Goal: Register for event/course

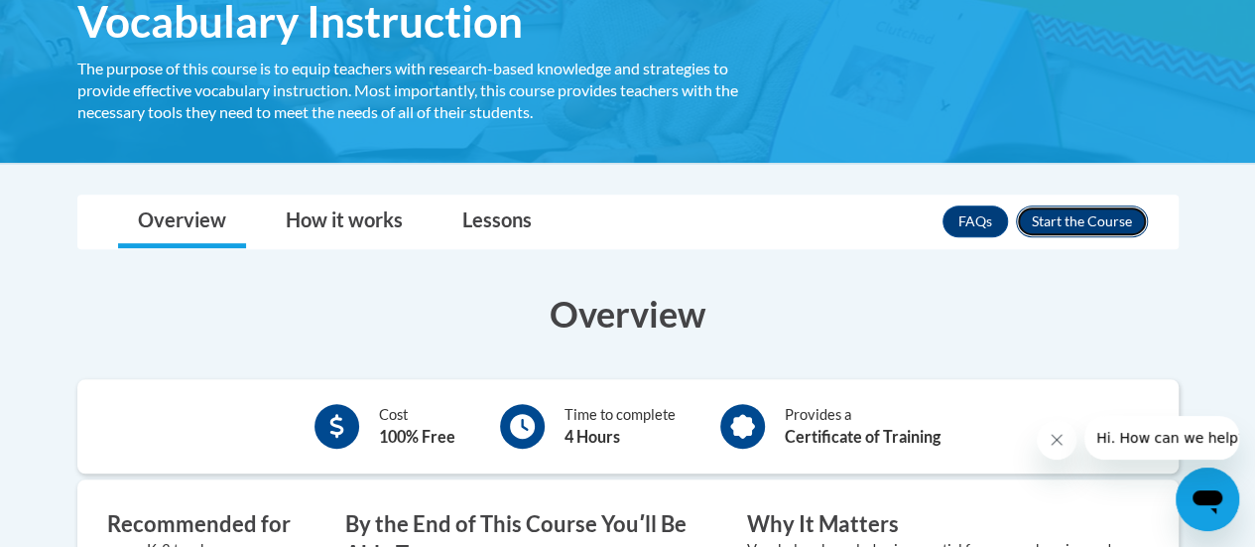
click at [1049, 219] on button "Enroll" at bounding box center [1082, 221] width 132 height 32
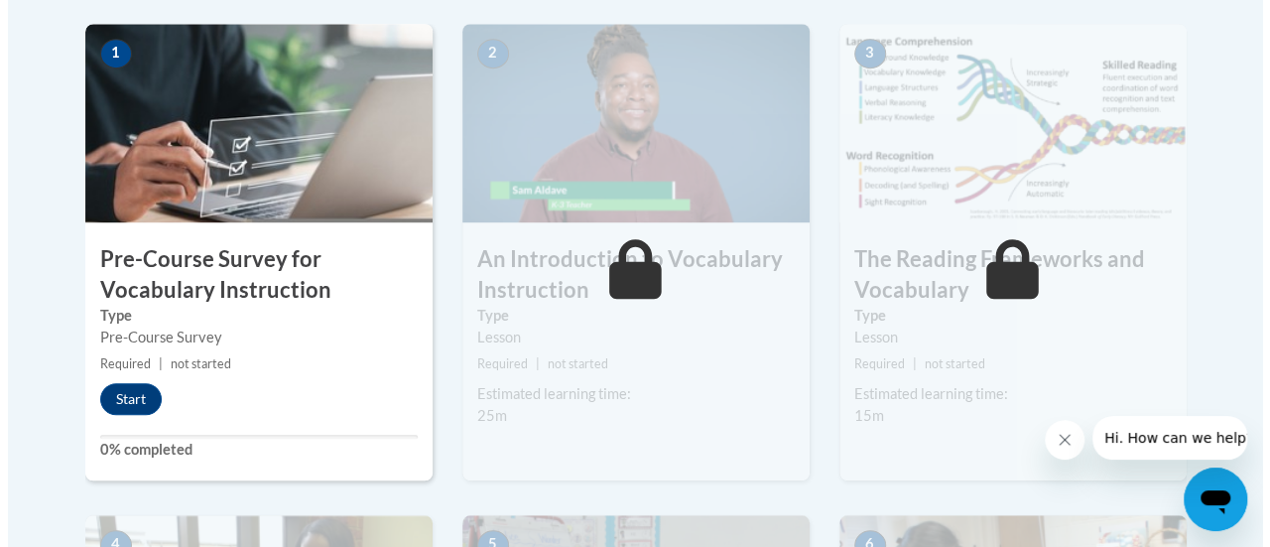
scroll to position [649, 0]
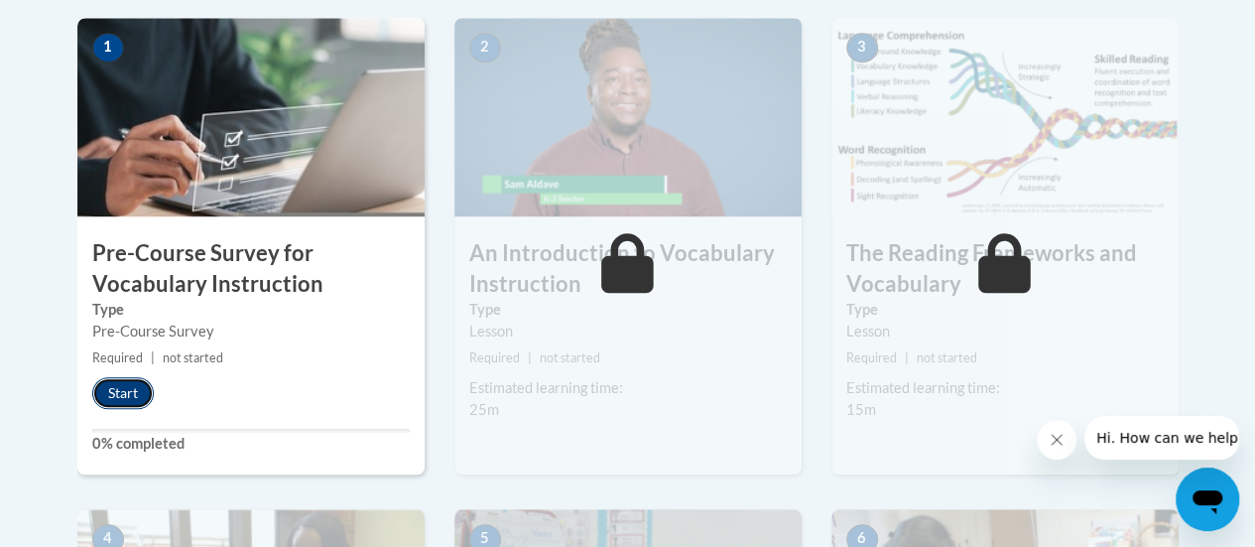
click at [116, 394] on button "Start" at bounding box center [122, 393] width 61 height 32
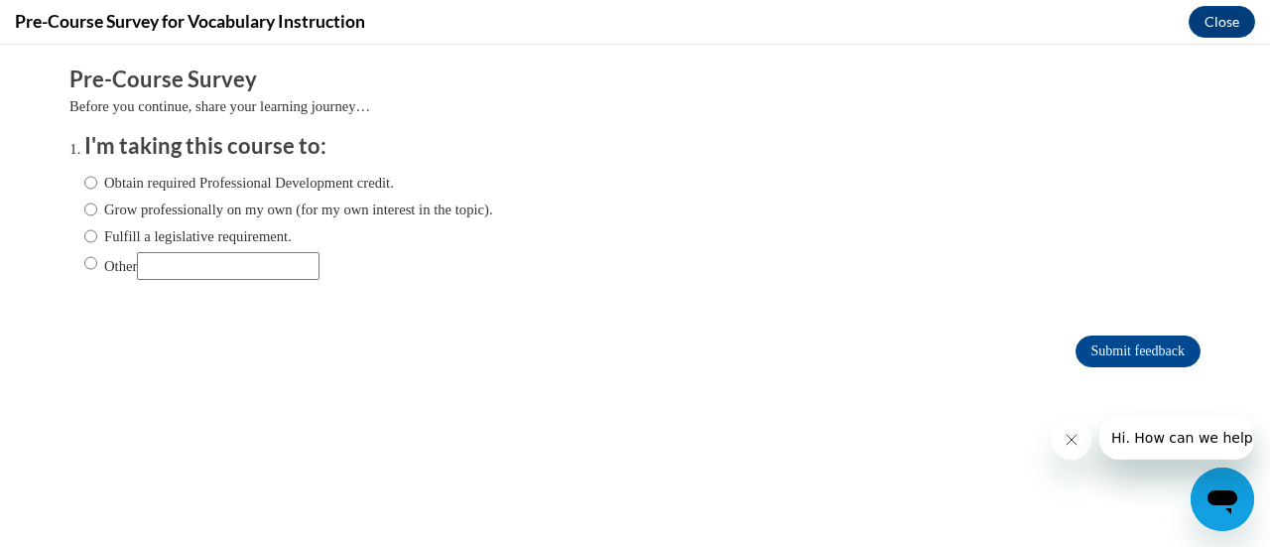
scroll to position [0, 0]
click at [84, 236] on input "Fulfill a legislative requirement." at bounding box center [90, 236] width 13 height 22
radio input "true"
click at [1114, 340] on input "Submit feedback" at bounding box center [1137, 351] width 125 height 32
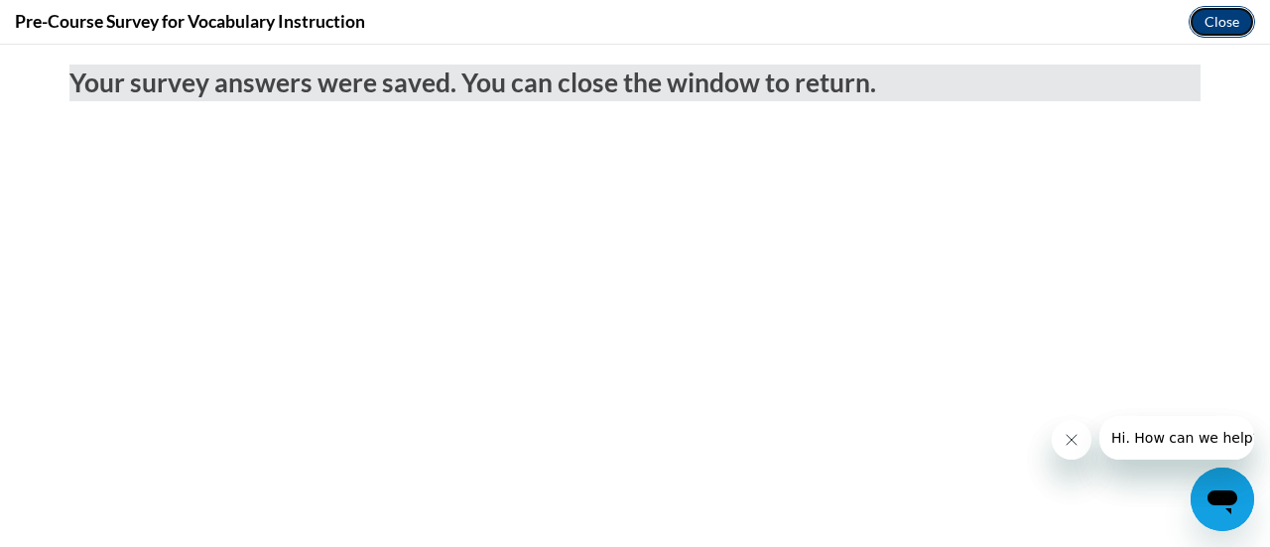
click at [1234, 14] on button "Close" at bounding box center [1221, 22] width 66 height 32
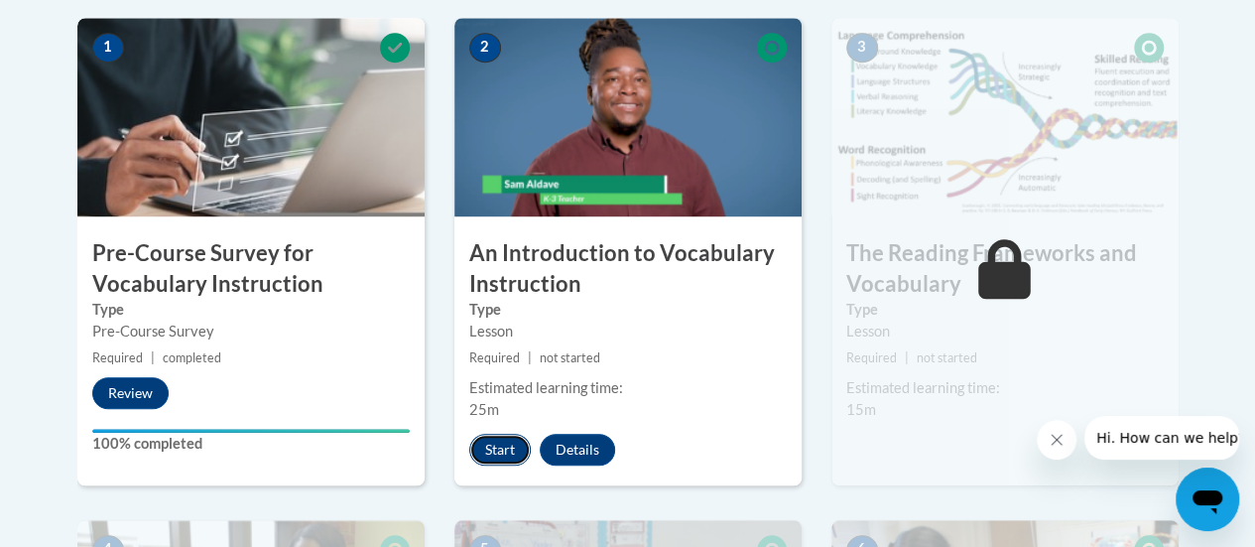
click at [498, 443] on button "Start" at bounding box center [499, 449] width 61 height 32
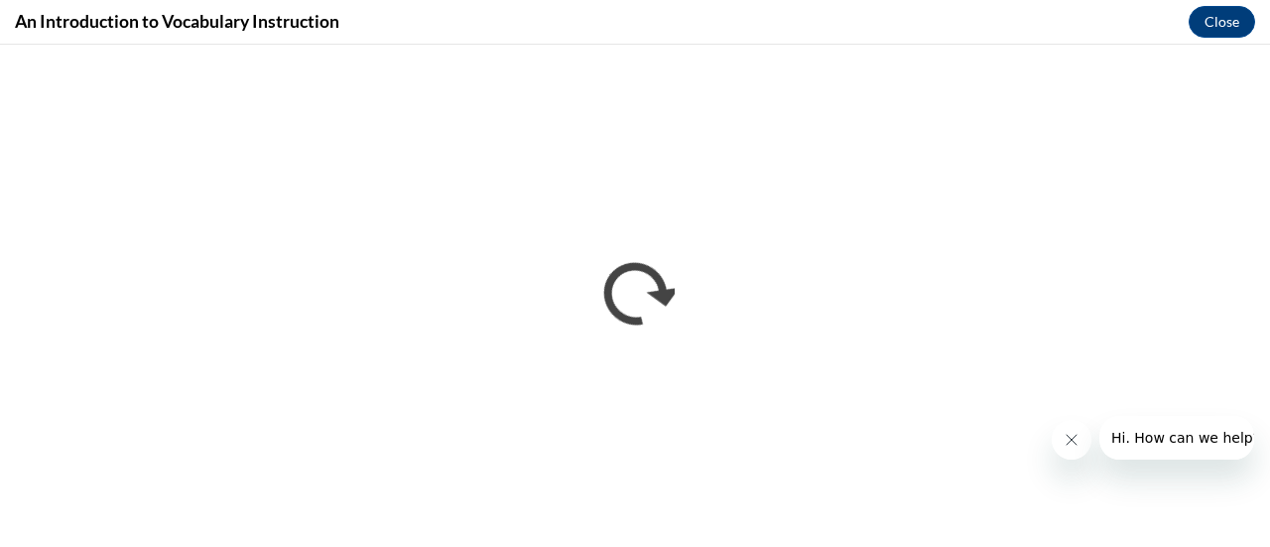
click at [1060, 439] on button "Close message from company" at bounding box center [1070, 440] width 40 height 40
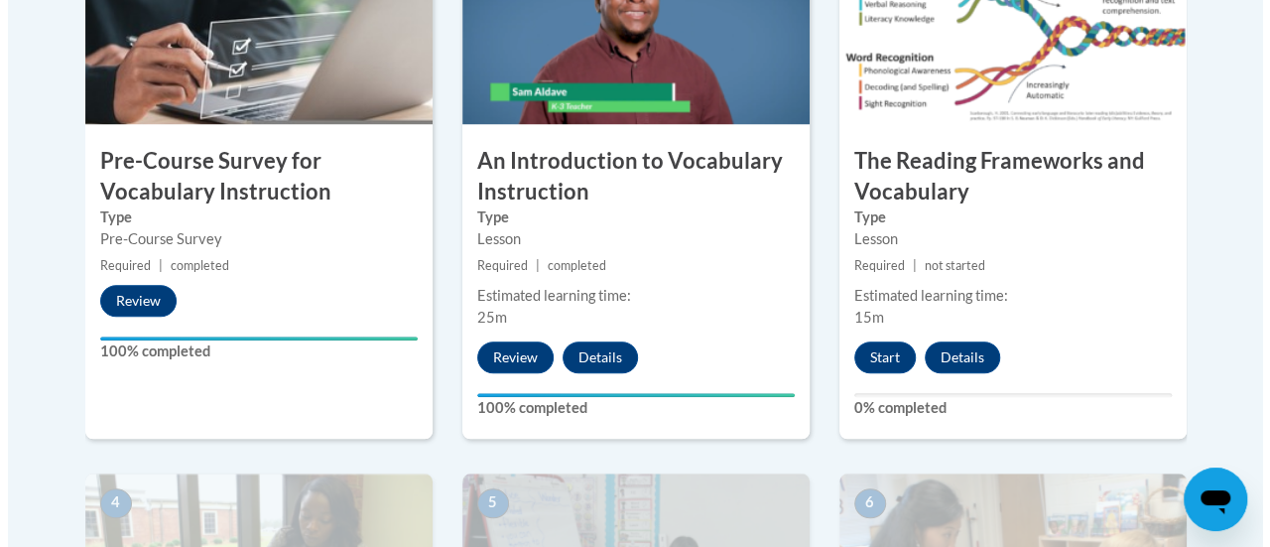
scroll to position [742, 0]
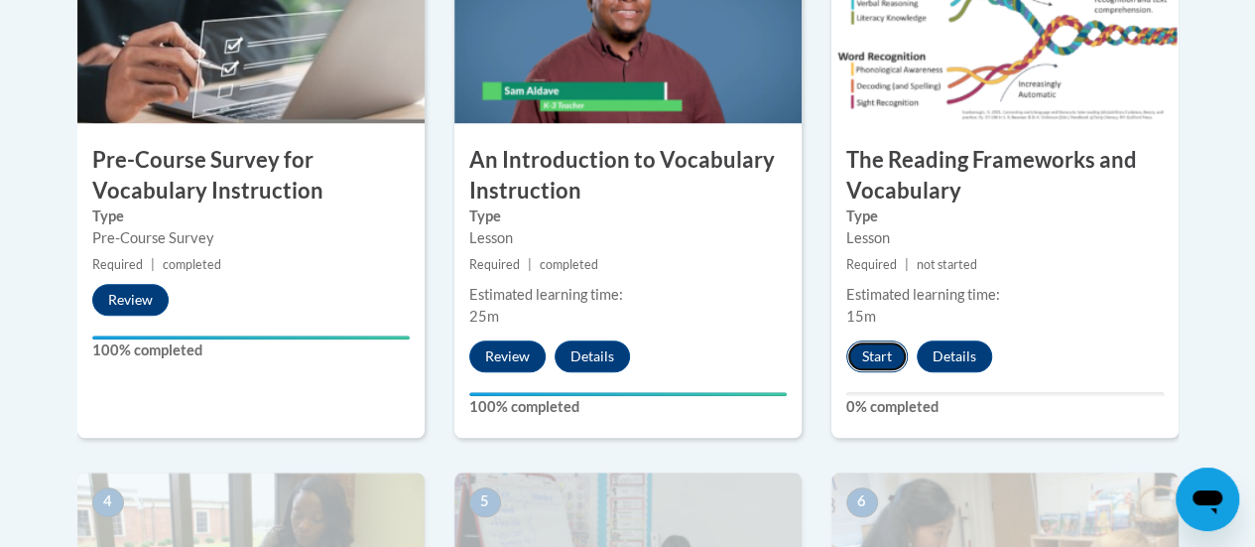
click at [871, 356] on button "Start" at bounding box center [876, 356] width 61 height 32
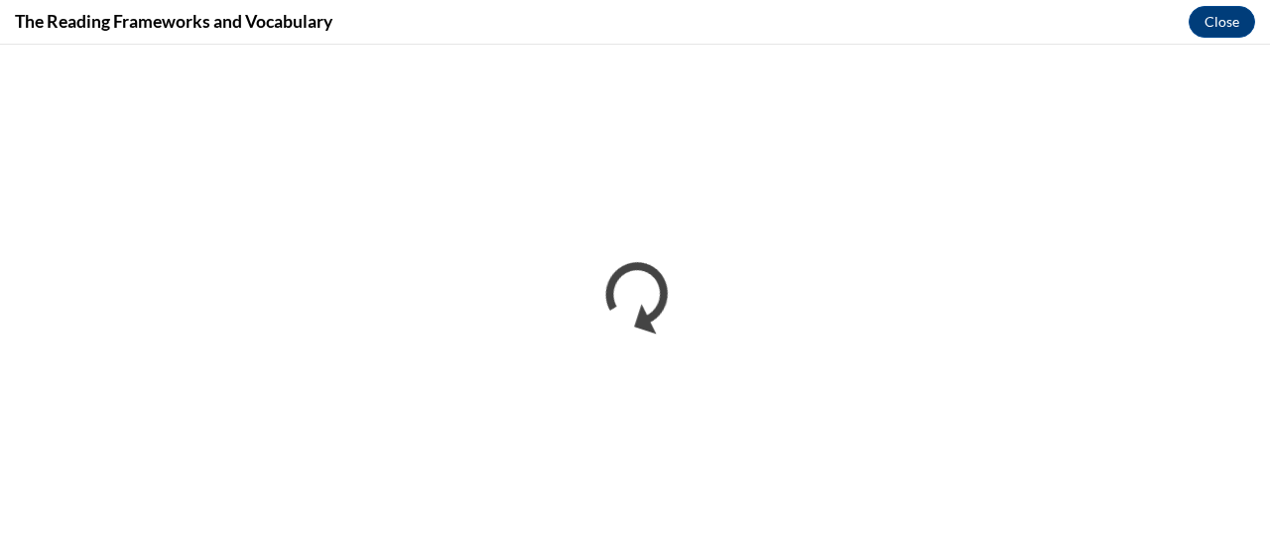
scroll to position [0, 0]
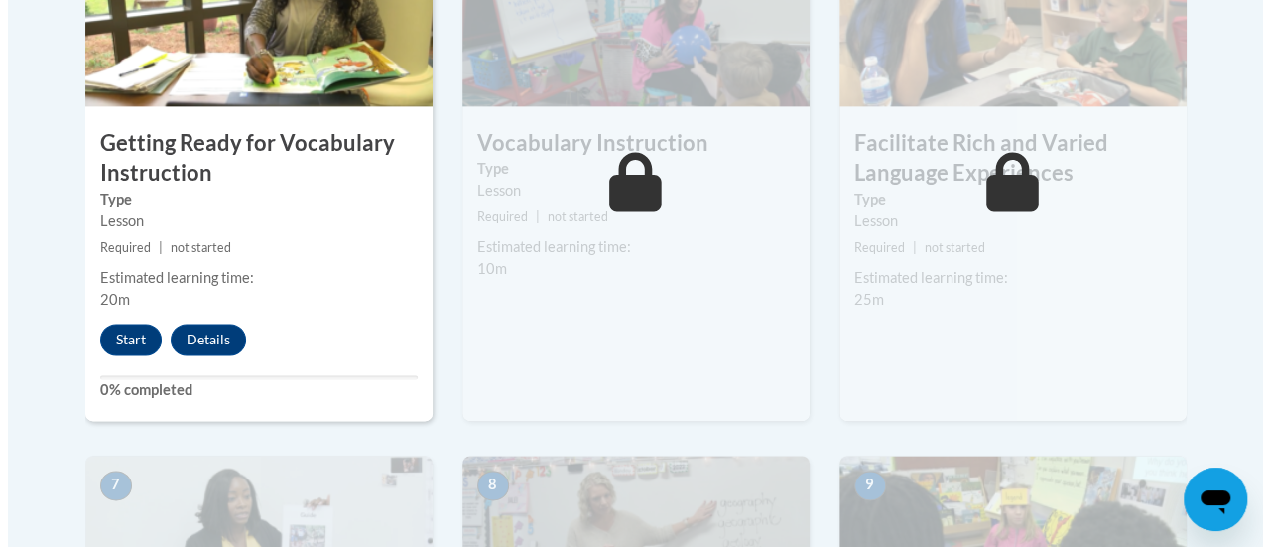
scroll to position [1307, 0]
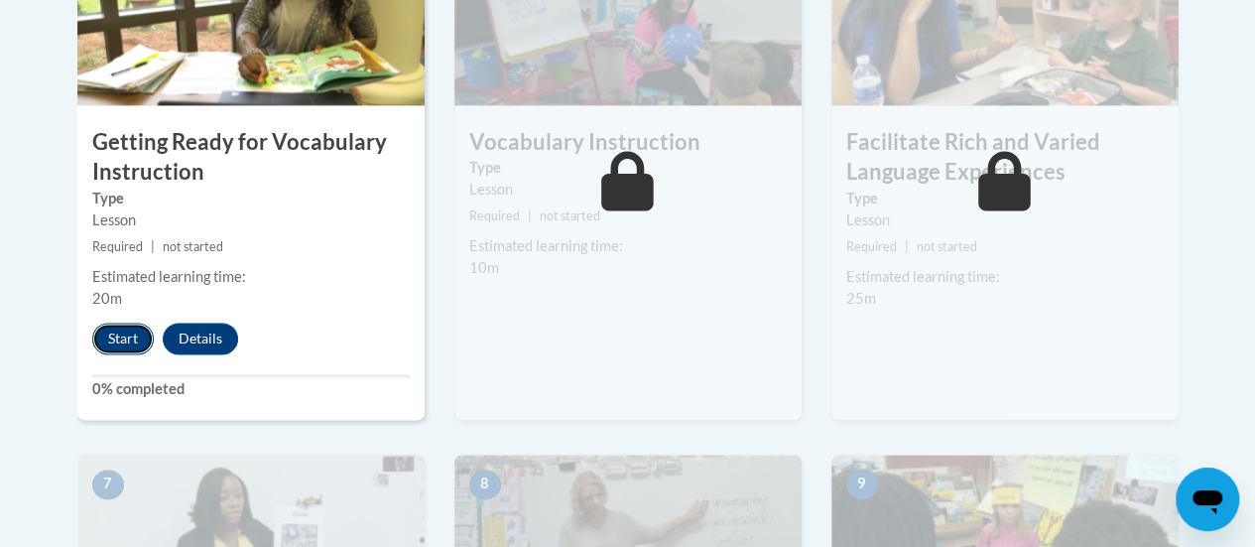
click at [122, 340] on button "Start" at bounding box center [122, 338] width 61 height 32
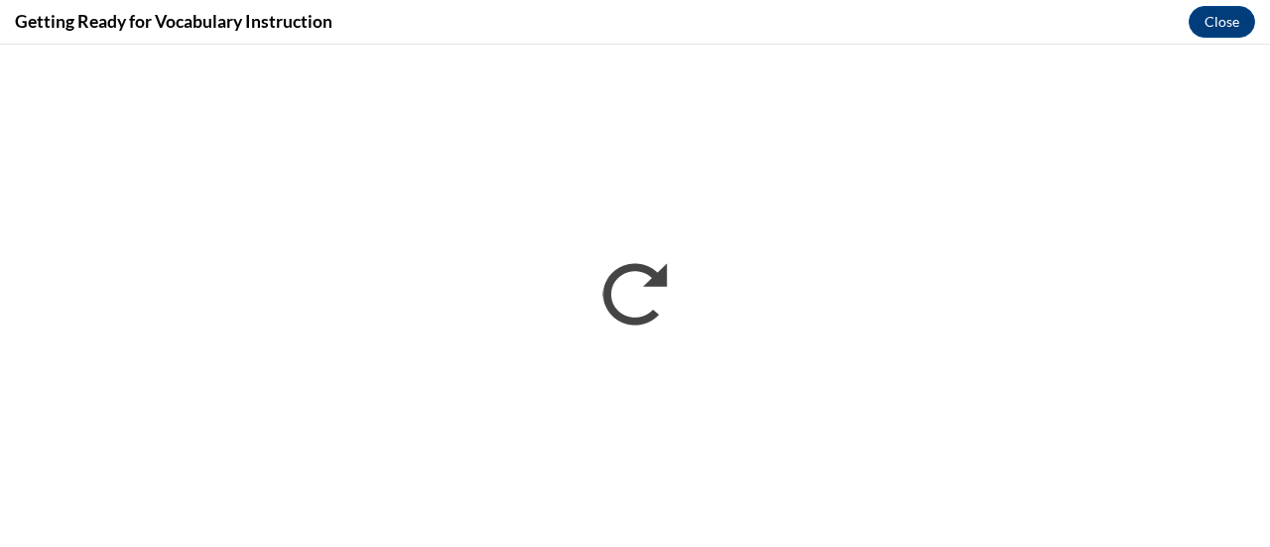
scroll to position [0, 0]
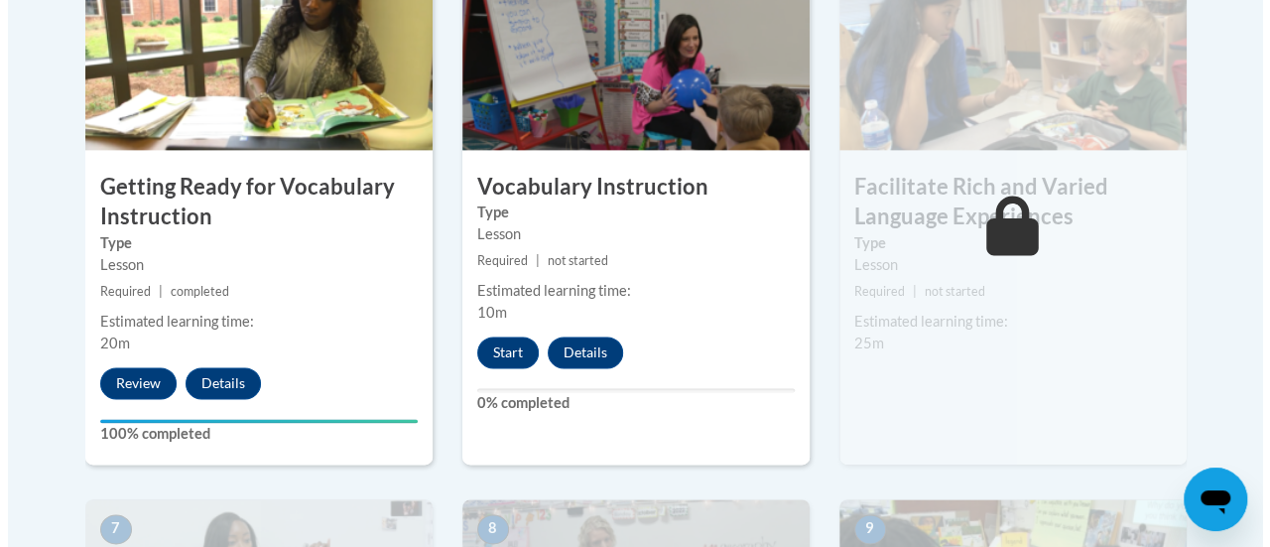
scroll to position [1264, 0]
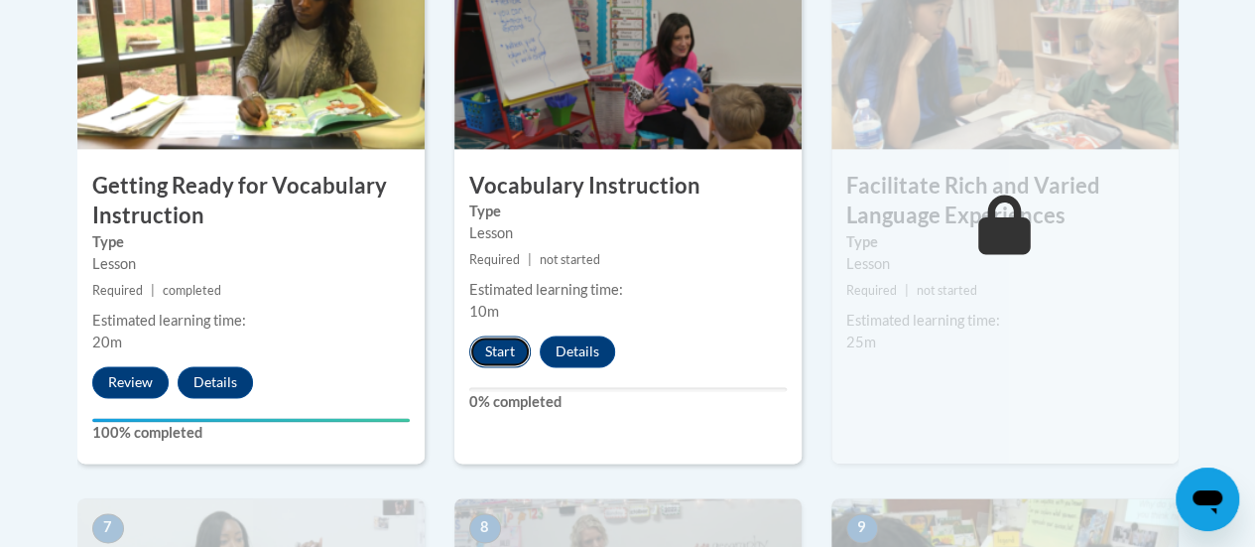
click at [501, 346] on button "Start" at bounding box center [499, 351] width 61 height 32
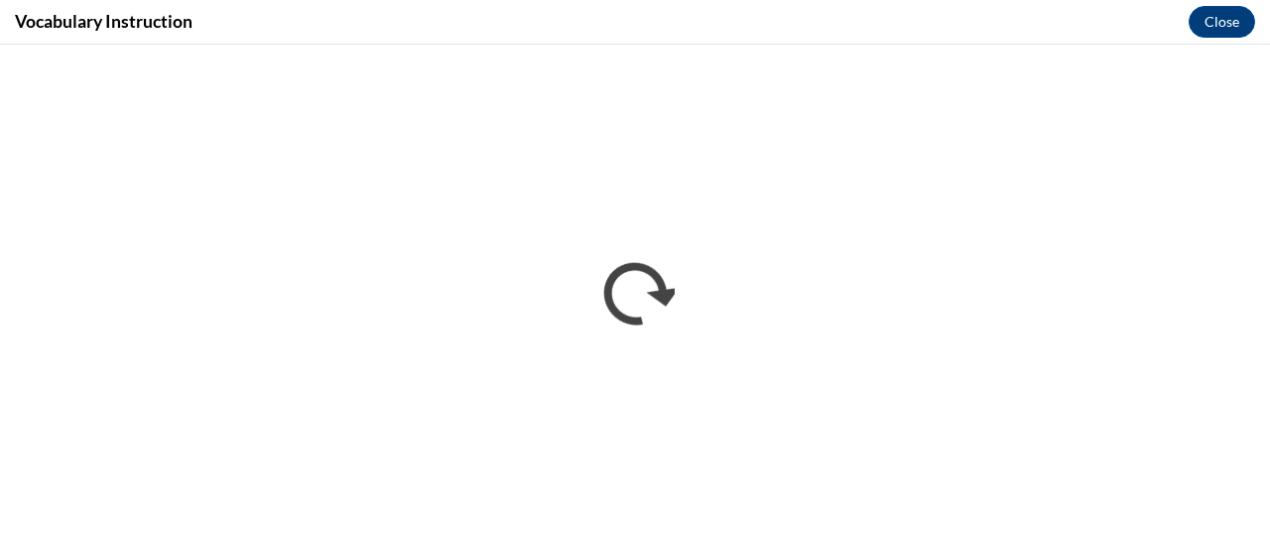
scroll to position [0, 0]
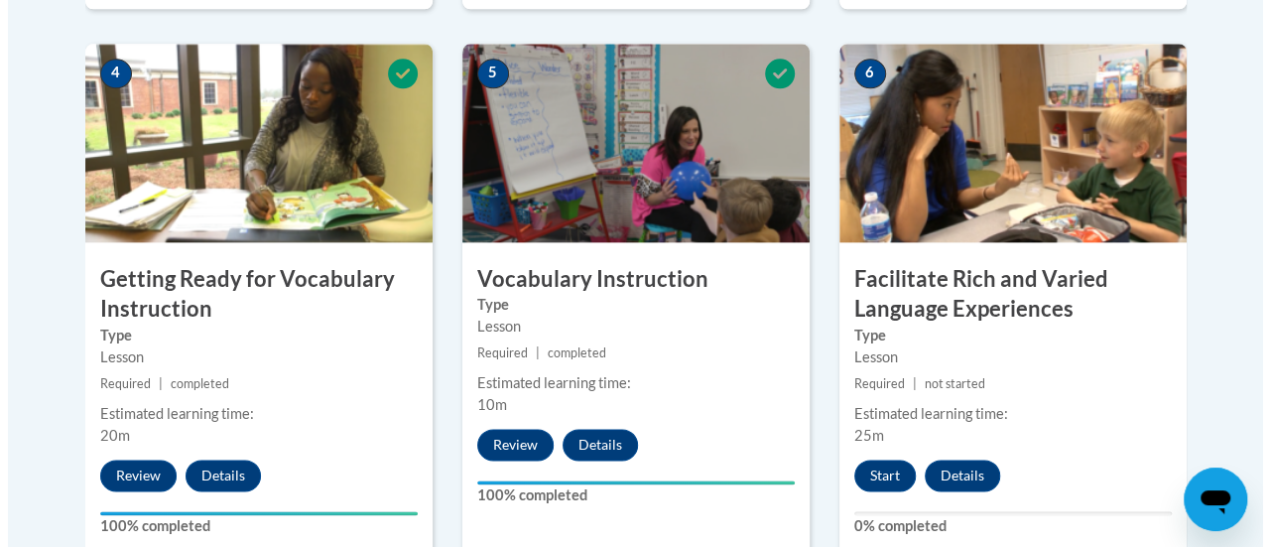
scroll to position [1237, 0]
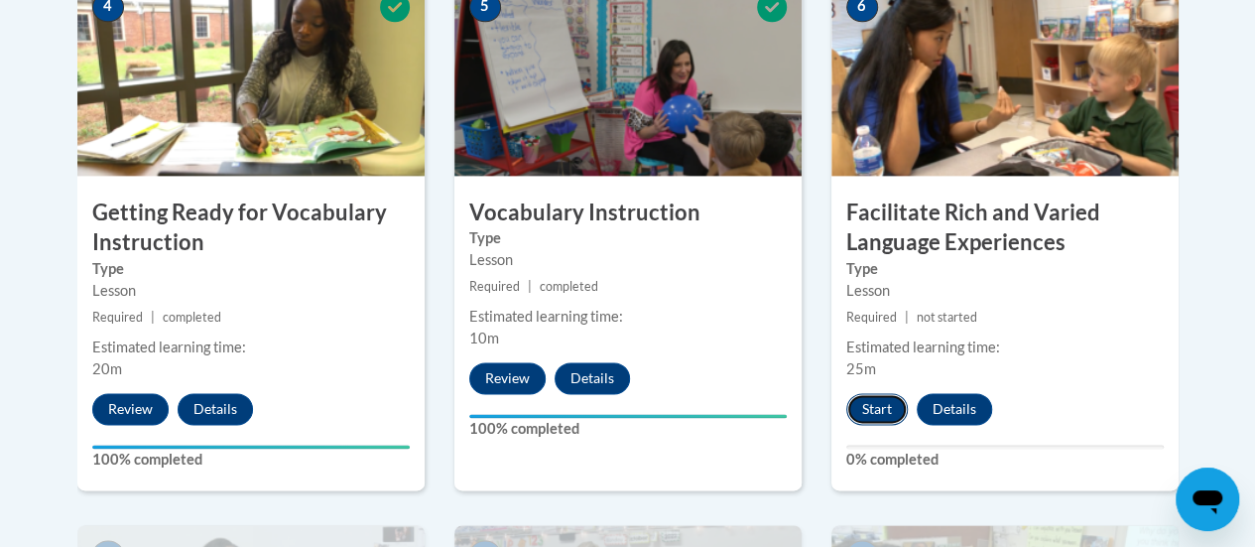
click at [882, 400] on button "Start" at bounding box center [876, 409] width 61 height 32
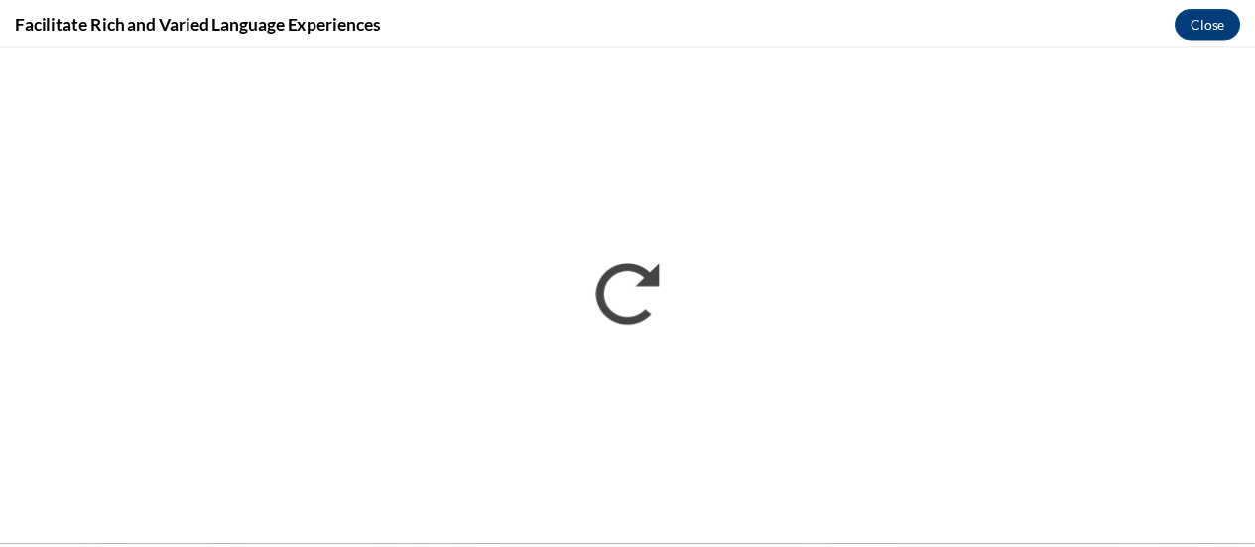
scroll to position [0, 0]
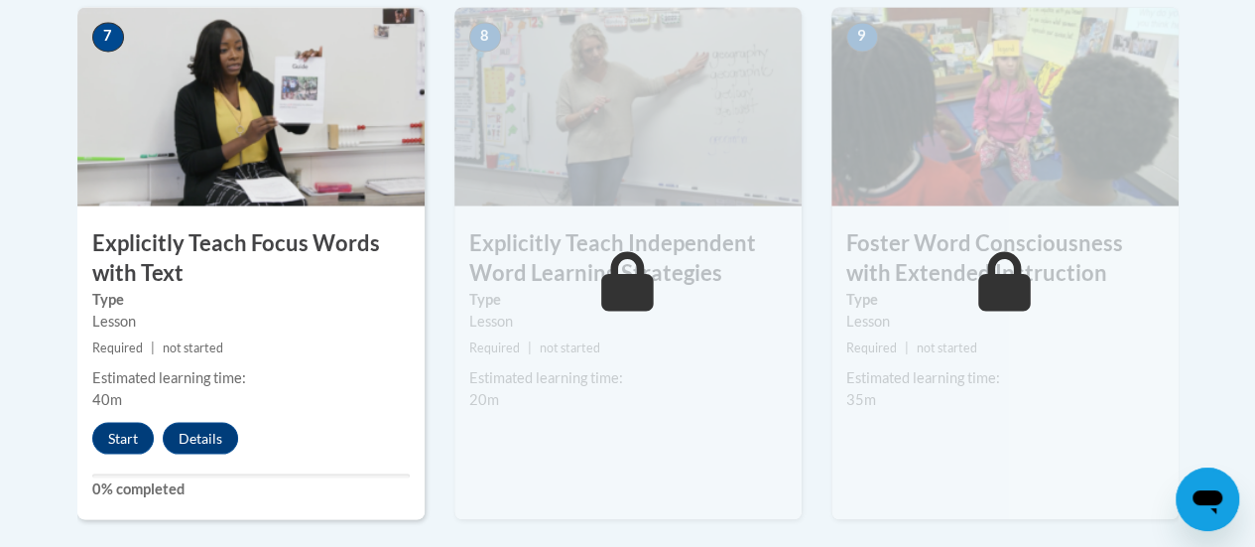
scroll to position [1750, 0]
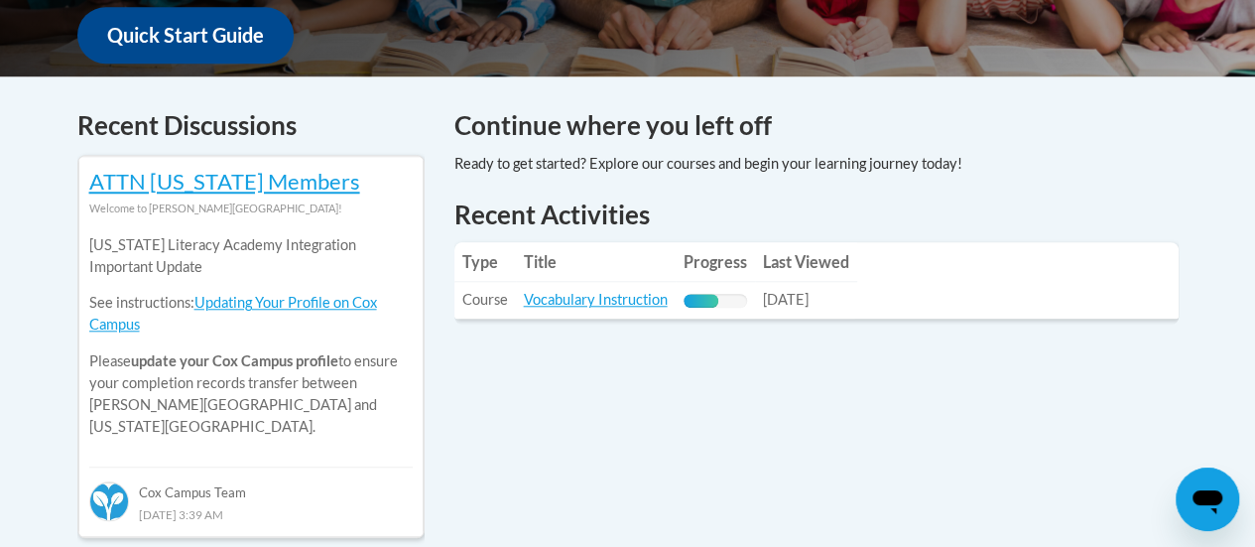
scroll to position [755, 0]
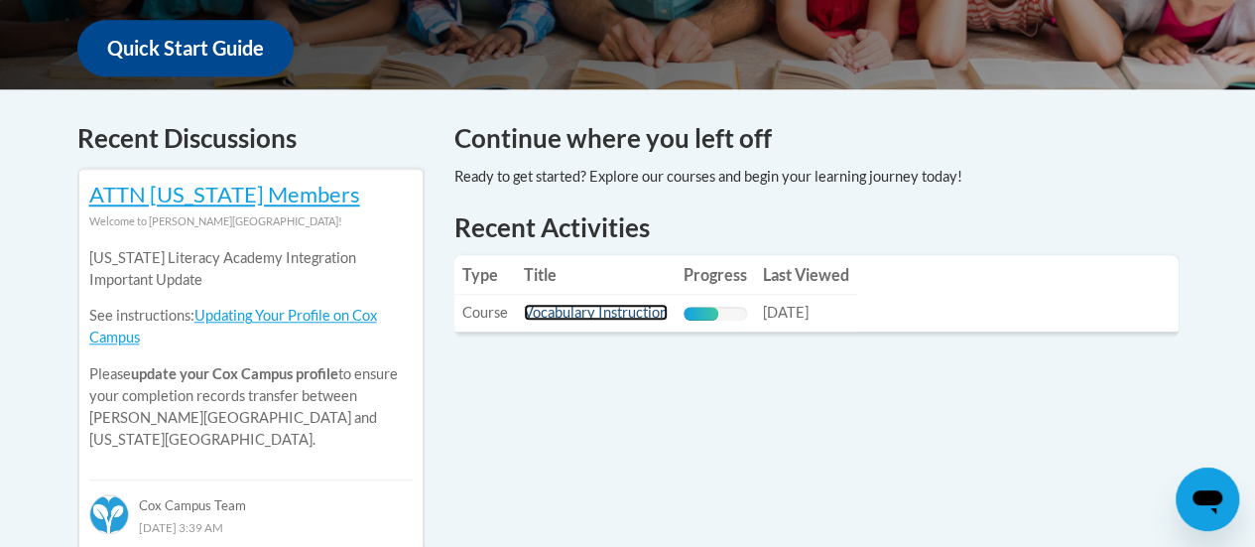
click at [623, 307] on link "Vocabulary Instruction" at bounding box center [596, 312] width 144 height 17
